Goal: Task Accomplishment & Management: Use online tool/utility

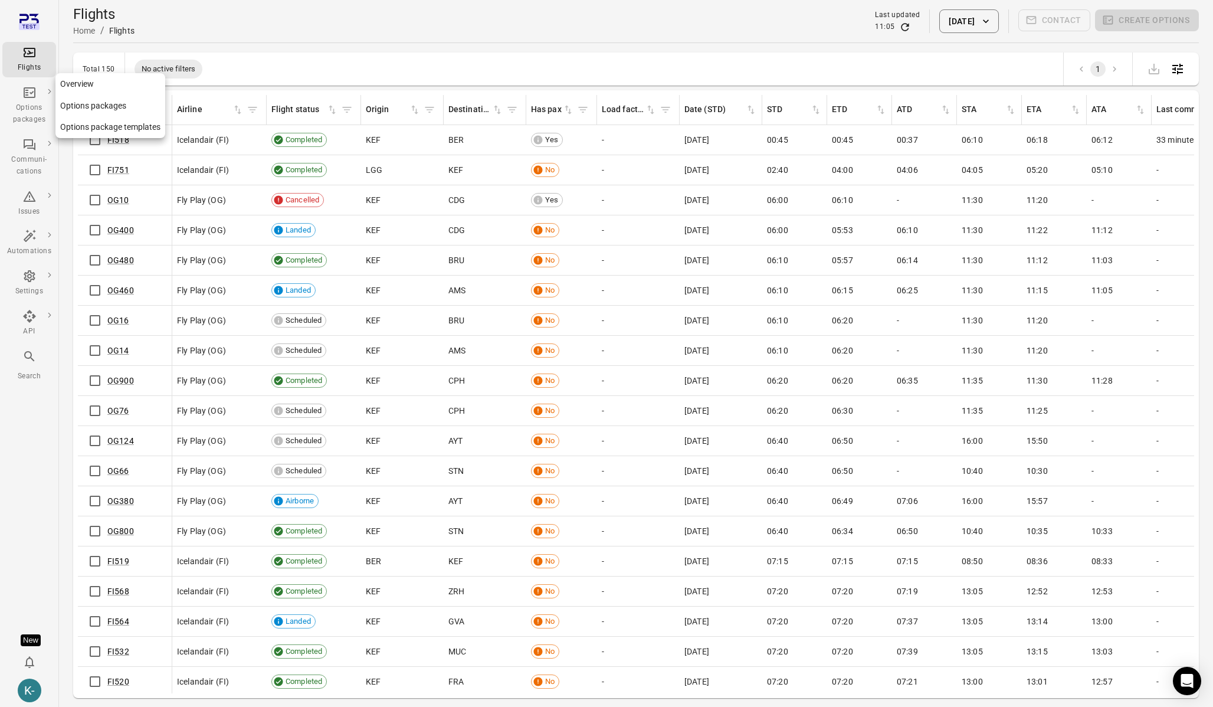
click at [111, 109] on link "Options packages" at bounding box center [110, 106] width 110 height 22
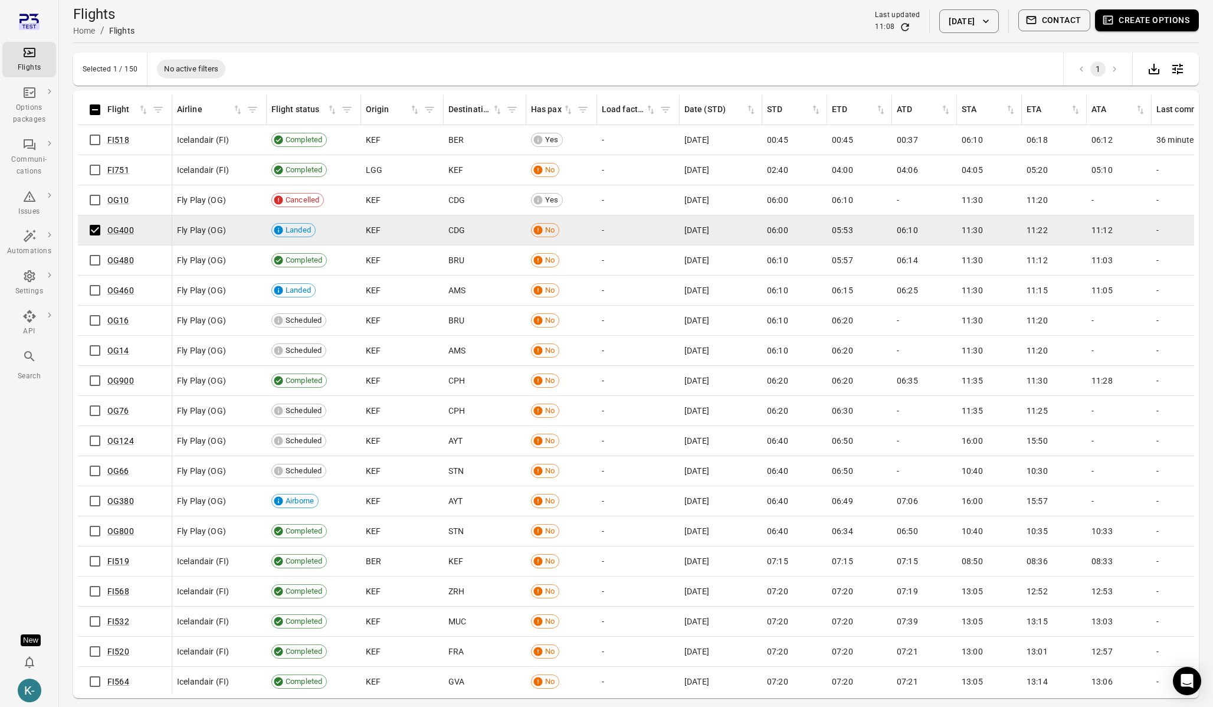
click at [1141, 22] on button "Create options" at bounding box center [1147, 20] width 104 height 22
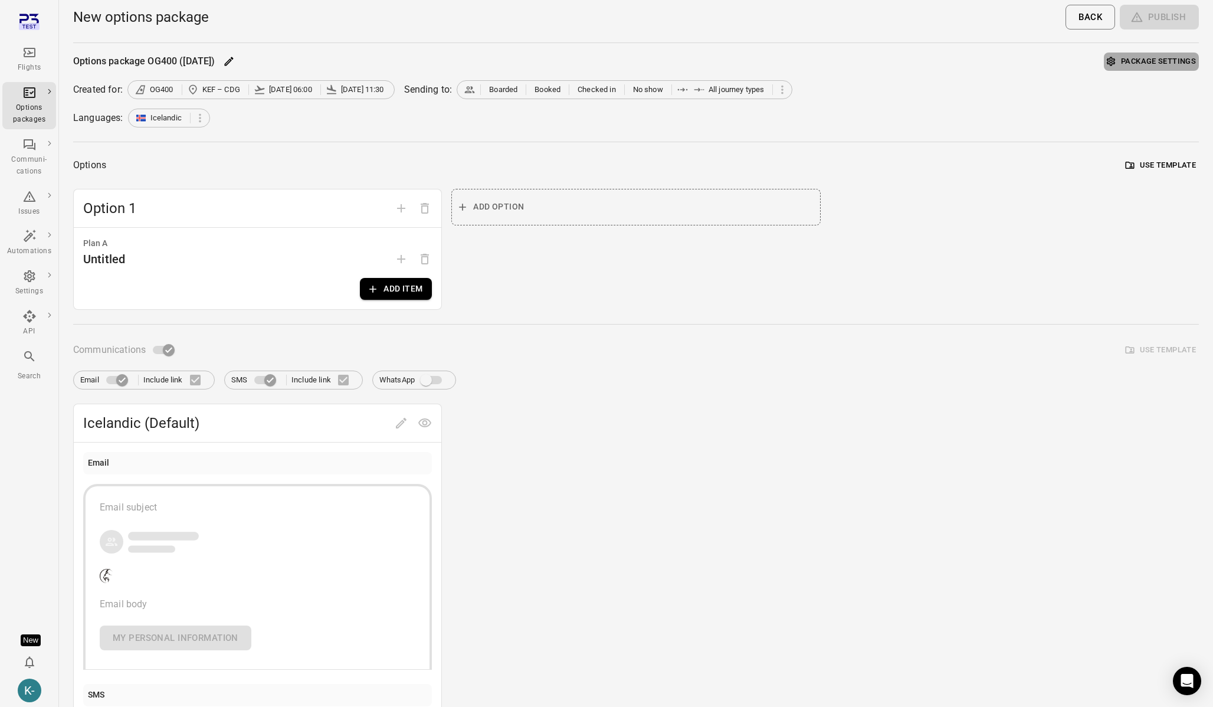
click at [1148, 64] on button "Package settings" at bounding box center [1150, 61] width 95 height 18
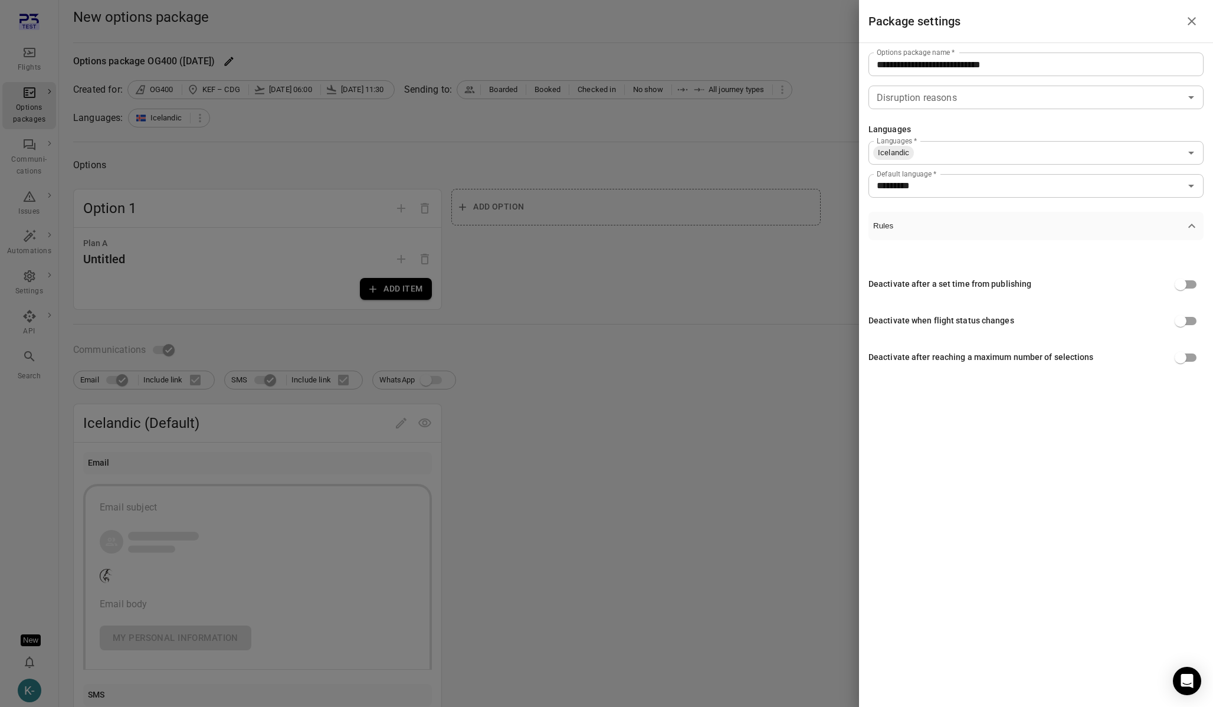
click at [733, 340] on div at bounding box center [606, 353] width 1213 height 707
